Goal: Check status: Check status

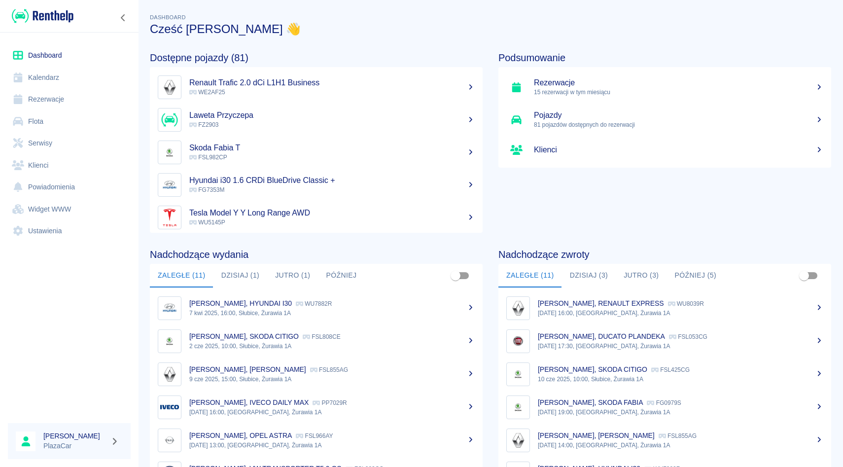
click at [66, 101] on link "Rezerwacje" at bounding box center [69, 99] width 123 height 22
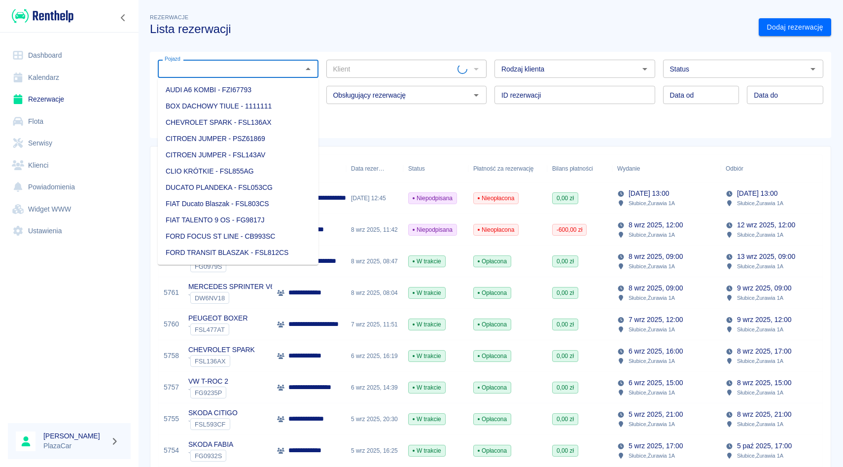
click at [234, 71] on input "Pojazd" at bounding box center [230, 69] width 138 height 12
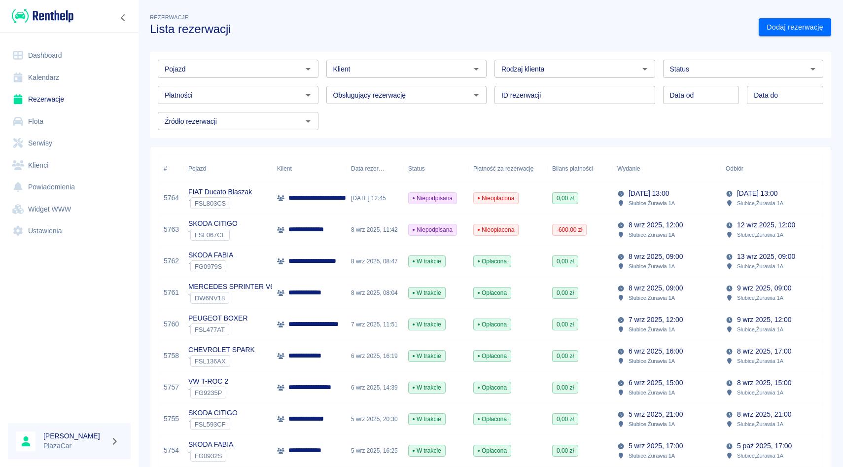
click at [393, 30] on h3 "Lista rezerwacji" at bounding box center [450, 29] width 601 height 14
click at [258, 70] on input "Pojazd" at bounding box center [230, 69] width 138 height 12
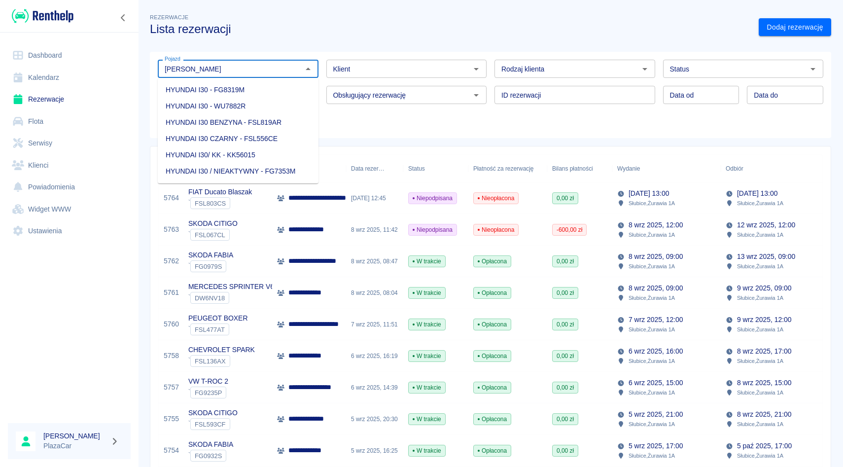
click at [263, 86] on li "HYUNDAI I30 - FG8319M" at bounding box center [238, 90] width 161 height 16
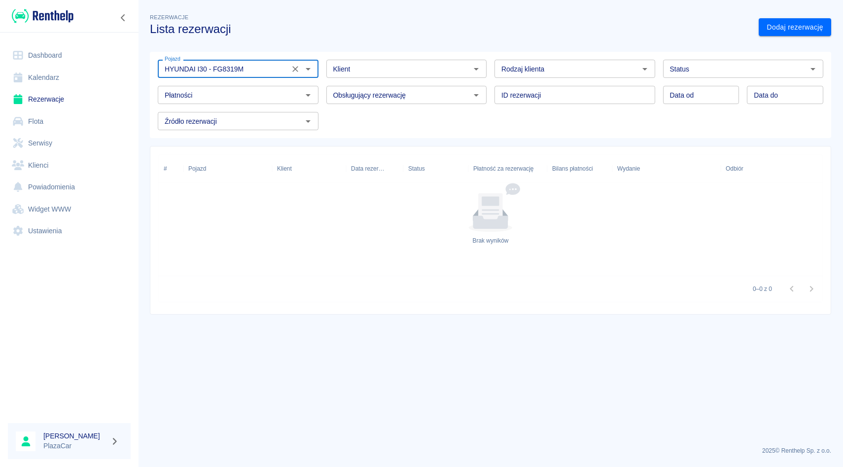
type input "HYUNDAI I30 - FG8319M"
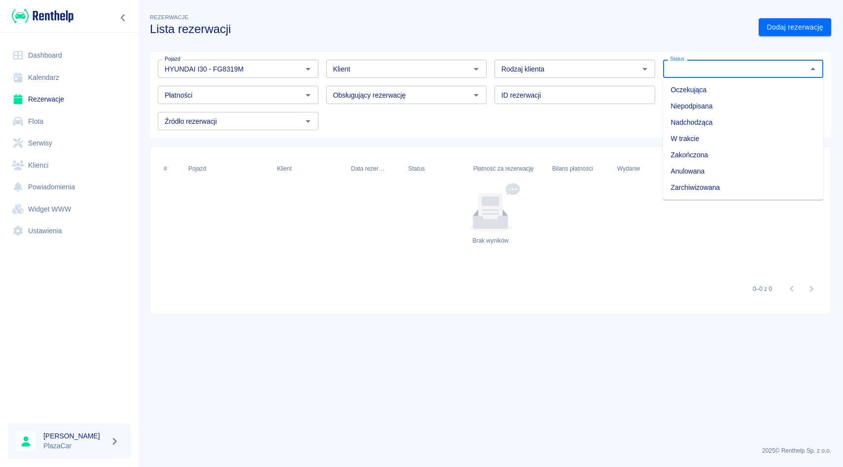
click at [689, 72] on input "Status" at bounding box center [735, 69] width 138 height 12
click at [691, 186] on li "Zarchiwizowana" at bounding box center [743, 187] width 161 height 16
type input "Zarchiwizowana"
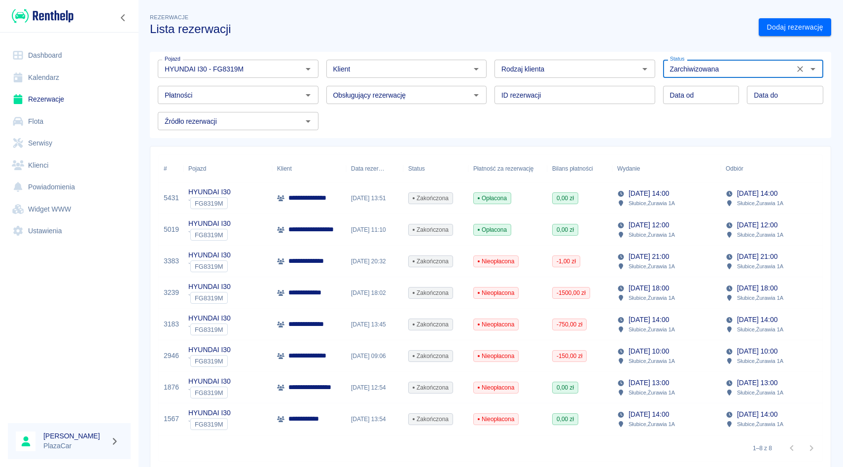
click at [348, 197] on div "18 lip 2025, 13:51" at bounding box center [374, 198] width 57 height 32
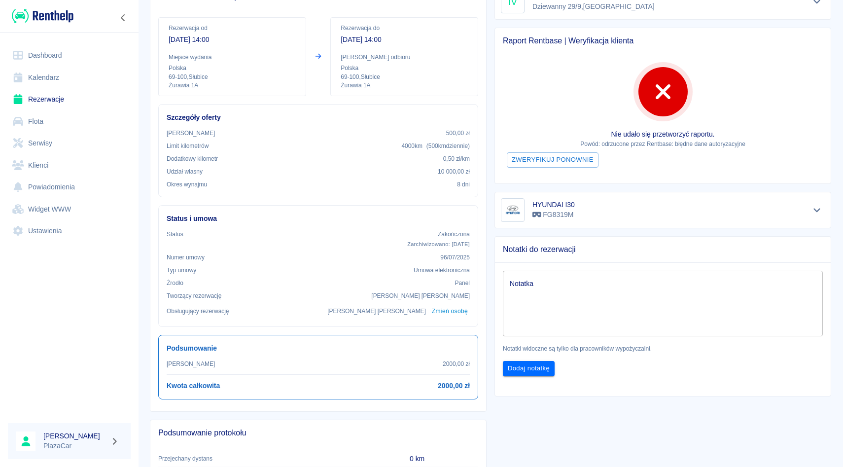
scroll to position [120, 0]
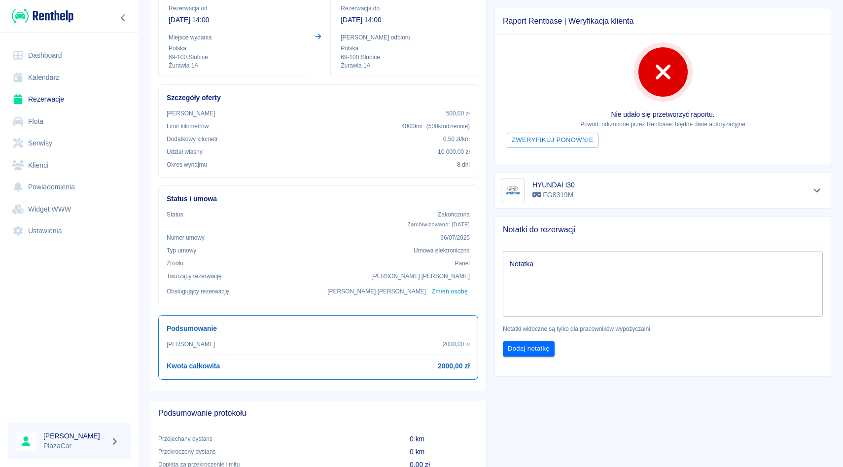
click at [756, 209] on div "Notatki do rezerwacji Notatka x Notatka Notatki widoczne są tylko dla pracownik…" at bounding box center [658, 292] width 345 height 168
click at [796, 192] on div "HYUNDAI I30 FG8319M" at bounding box center [663, 190] width 324 height 24
click at [809, 190] on button "Pokaż szczegóły" at bounding box center [817, 190] width 16 height 14
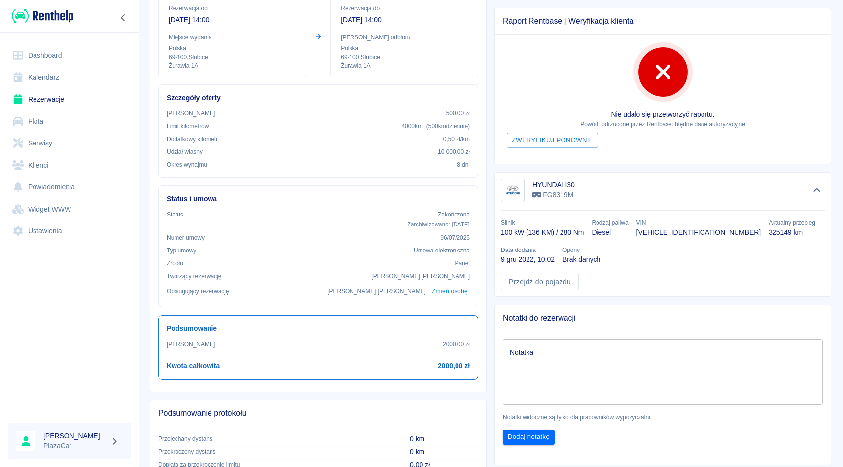
drag, startPoint x: 630, startPoint y: 330, endPoint x: 634, endPoint y: 318, distance: 12.5
click at [630, 329] on div "Notatka x Notatka Notatki widoczne są tylko dla pracowników wypożyczalni. Dodaj…" at bounding box center [659, 387] width 344 height 129
click at [668, 233] on p "TMAH2817AJJ030014" at bounding box center [698, 232] width 125 height 10
copy p "TMAH2817AJJ030014"
